Goal: Check status: Check status

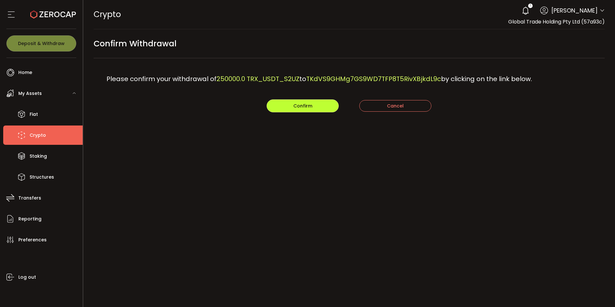
click at [295, 104] on span "Confirm" at bounding box center [302, 106] width 19 height 6
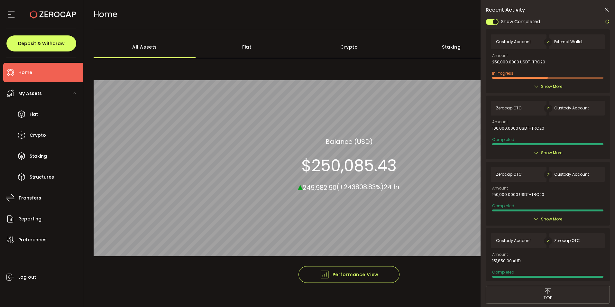
click at [26, 95] on span "My Assets" at bounding box center [29, 93] width 23 height 9
click at [33, 91] on span "My Assets" at bounding box center [29, 93] width 23 height 9
click at [32, 134] on span "Crypto" at bounding box center [38, 135] width 16 height 9
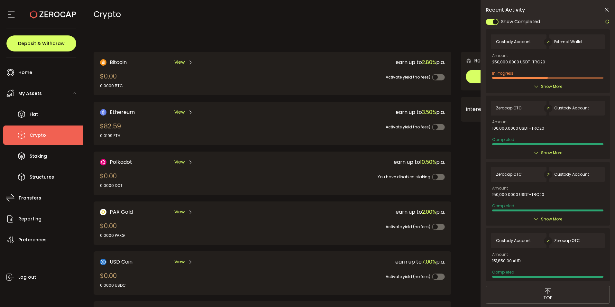
scroll to position [175, 0]
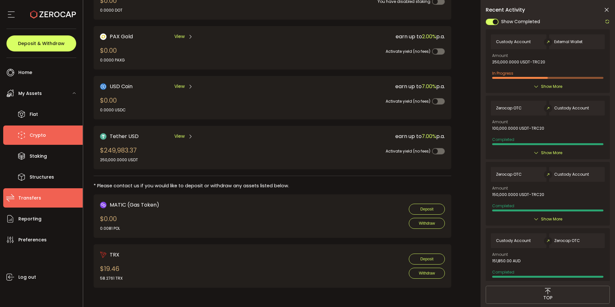
click at [38, 204] on li "Transfers" at bounding box center [42, 197] width 79 height 19
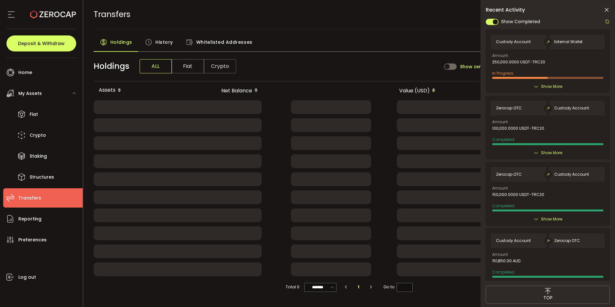
click at [156, 45] on span "History" at bounding box center [164, 42] width 18 height 13
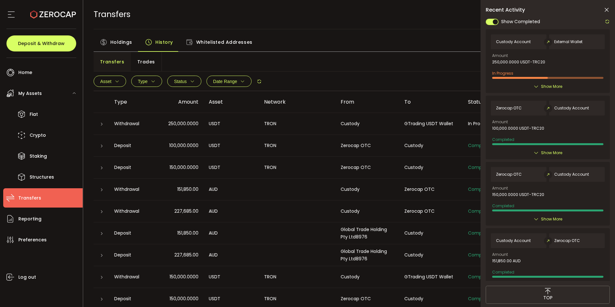
click at [103, 127] on div at bounding box center [101, 124] width 5 height 6
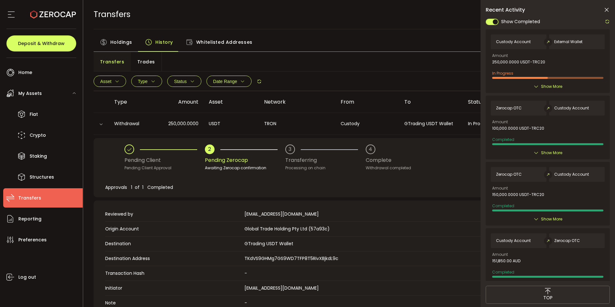
click at [278, 175] on div "Pending Client Pending Client Approval 2 Pending Zerocap Awaiting Zerocap confi…" at bounding box center [349, 167] width 510 height 59
click at [605, 12] on icon at bounding box center [607, 10] width 6 height 6
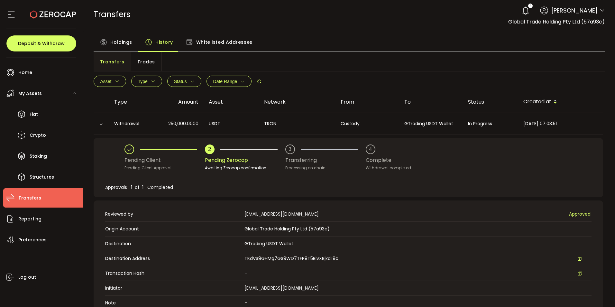
click at [350, 39] on div "Holdings History Whitelisted Addresses" at bounding box center [350, 44] width 512 height 16
click at [396, 44] on div "Holdings History Whitelisted Addresses" at bounding box center [350, 44] width 512 height 16
click at [530, 8] on icon at bounding box center [525, 10] width 9 height 9
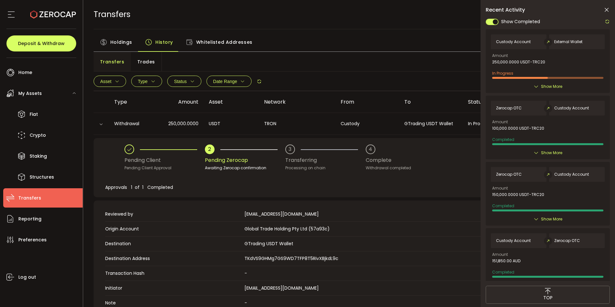
click at [606, 23] on icon at bounding box center [607, 21] width 5 height 5
click at [609, 11] on icon at bounding box center [607, 10] width 6 height 6
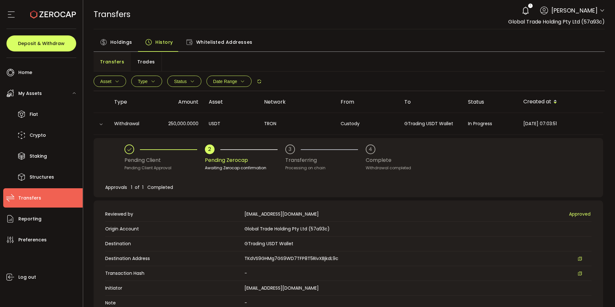
click at [402, 37] on div "Holdings History Whitelisted Addresses" at bounding box center [350, 44] width 512 height 16
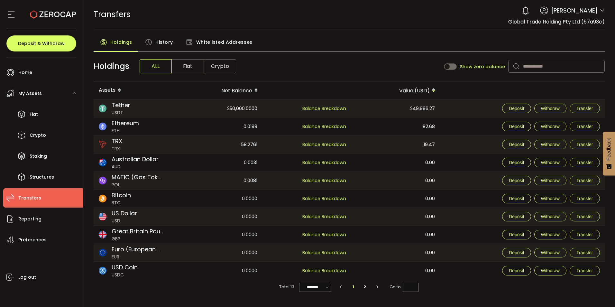
click at [604, 10] on icon at bounding box center [602, 10] width 5 height 5
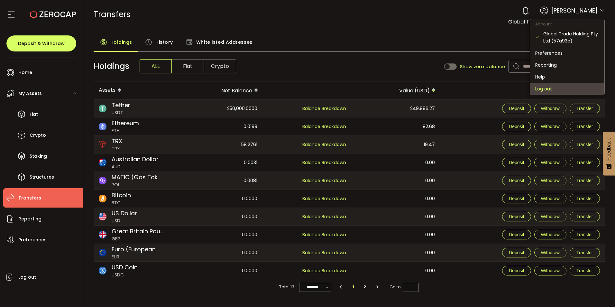
click at [537, 90] on li "Log out" at bounding box center [567, 89] width 74 height 12
